Goal: Task Accomplishment & Management: Manage account settings

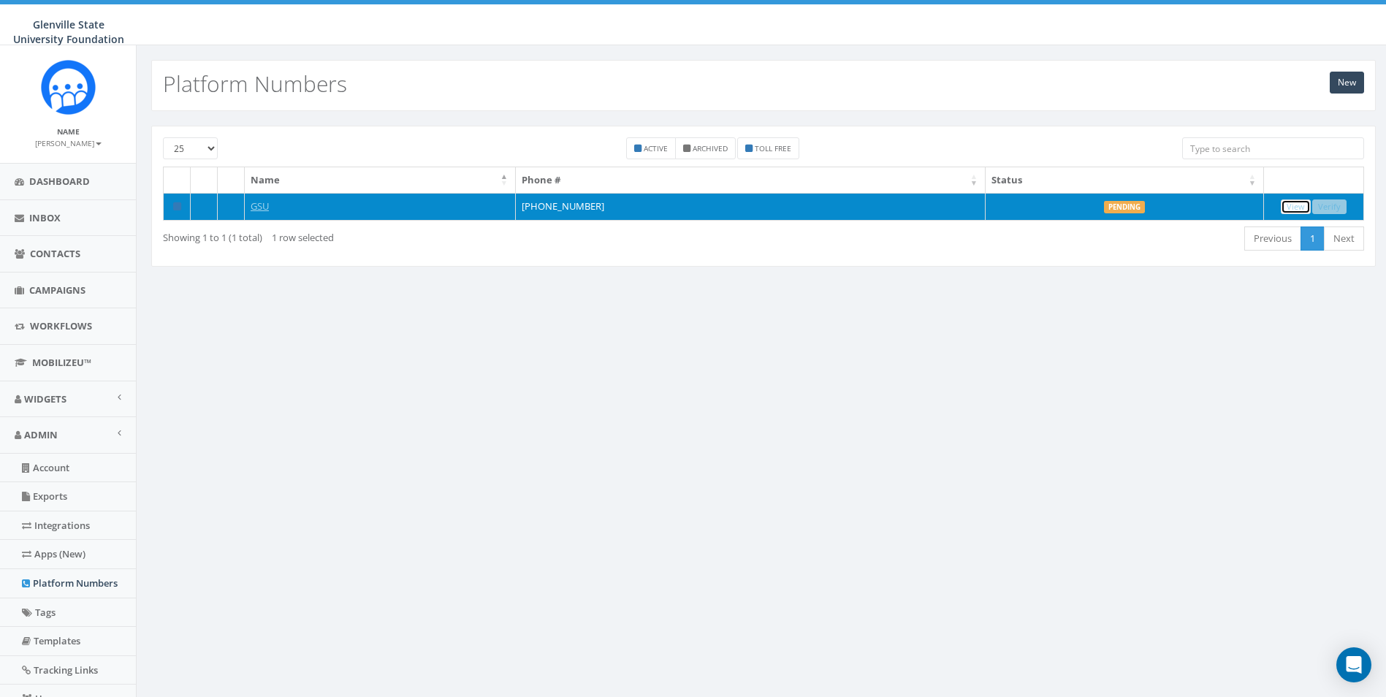
click at [1309, 203] on link "View" at bounding box center [1296, 207] width 30 height 15
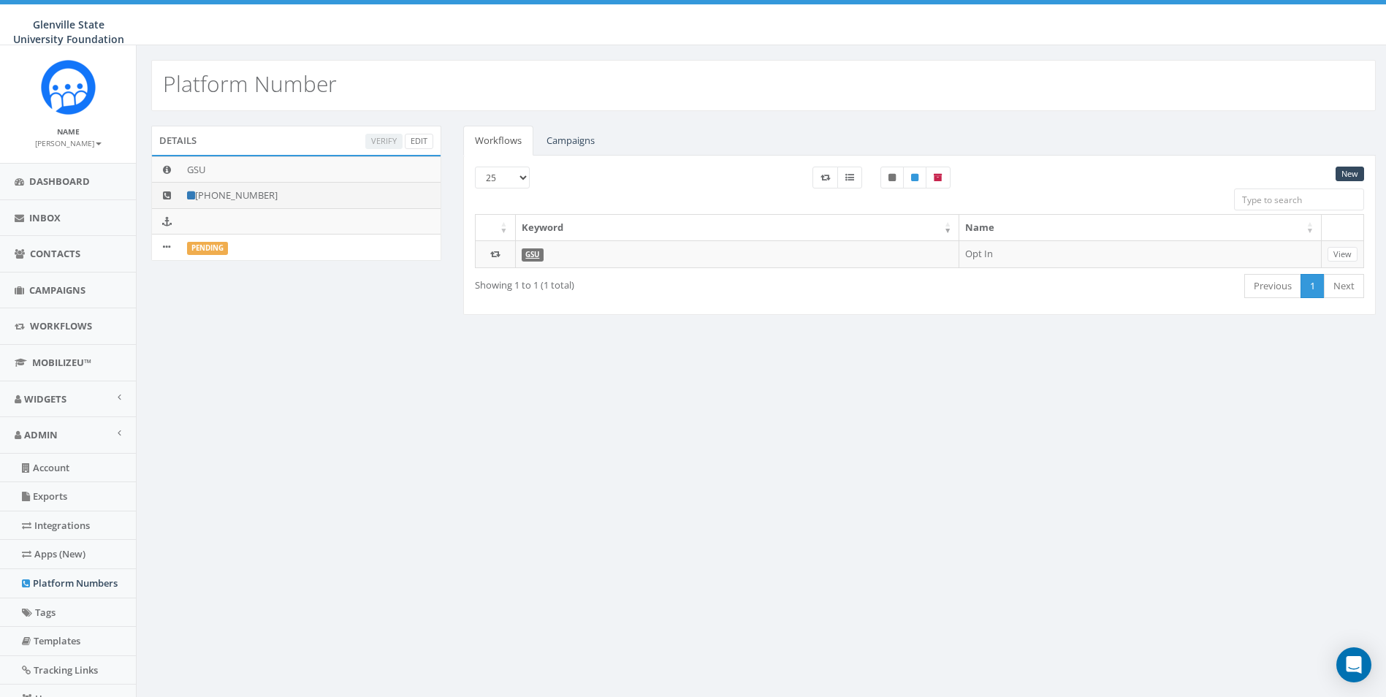
click at [202, 197] on td "[PHONE_NUMBER]" at bounding box center [310, 196] width 259 height 26
click at [219, 248] on label "Pending" at bounding box center [207, 248] width 41 height 13
click at [162, 247] on td at bounding box center [166, 248] width 29 height 26
click at [409, 138] on link "Edit" at bounding box center [419, 141] width 29 height 15
